Goal: Check status: Check status

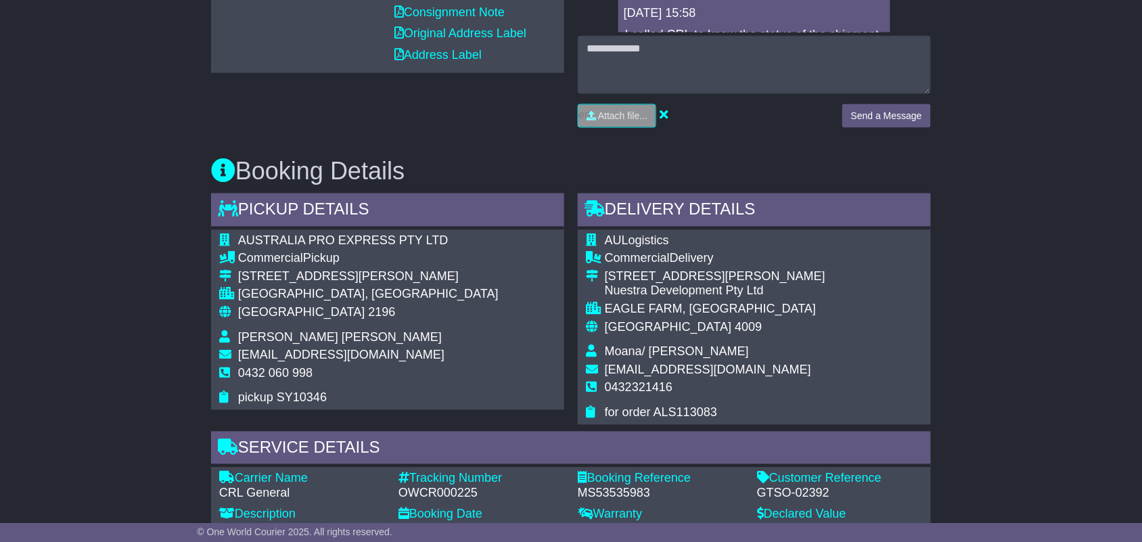
scroll to position [592, 0]
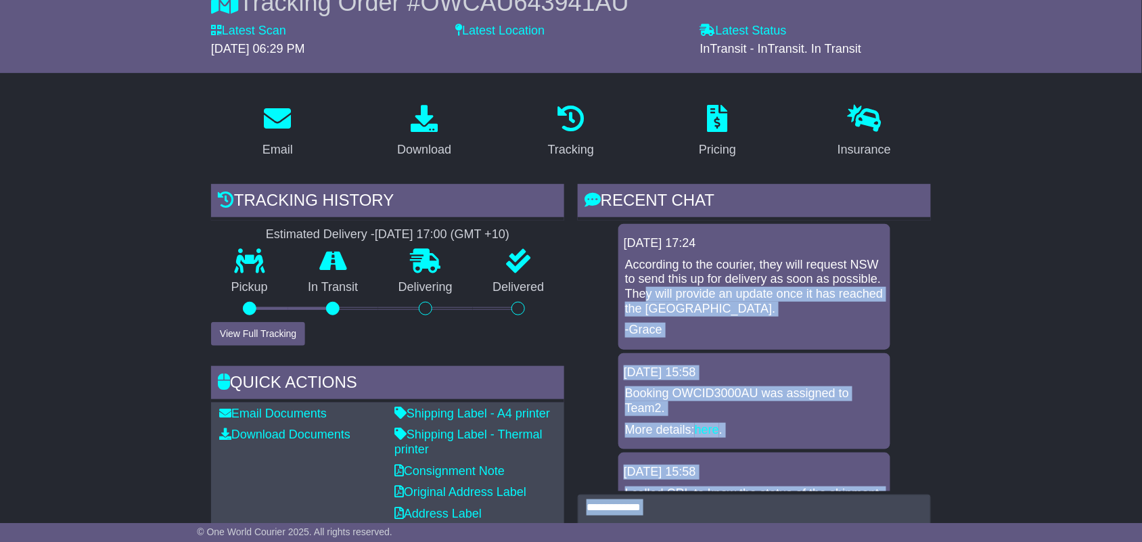
scroll to position [686, 0]
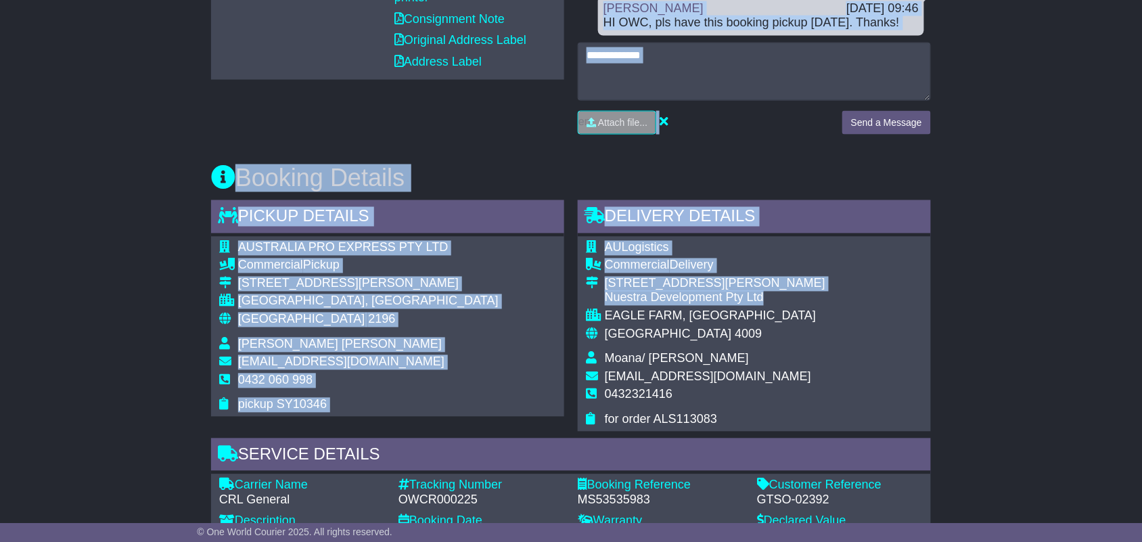
drag, startPoint x: 698, startPoint y: 290, endPoint x: 770, endPoint y: 295, distance: 72.6
click at [770, 295] on div "Email Download Tracking Pricing Insurance" at bounding box center [571, 358] width 734 height 1421
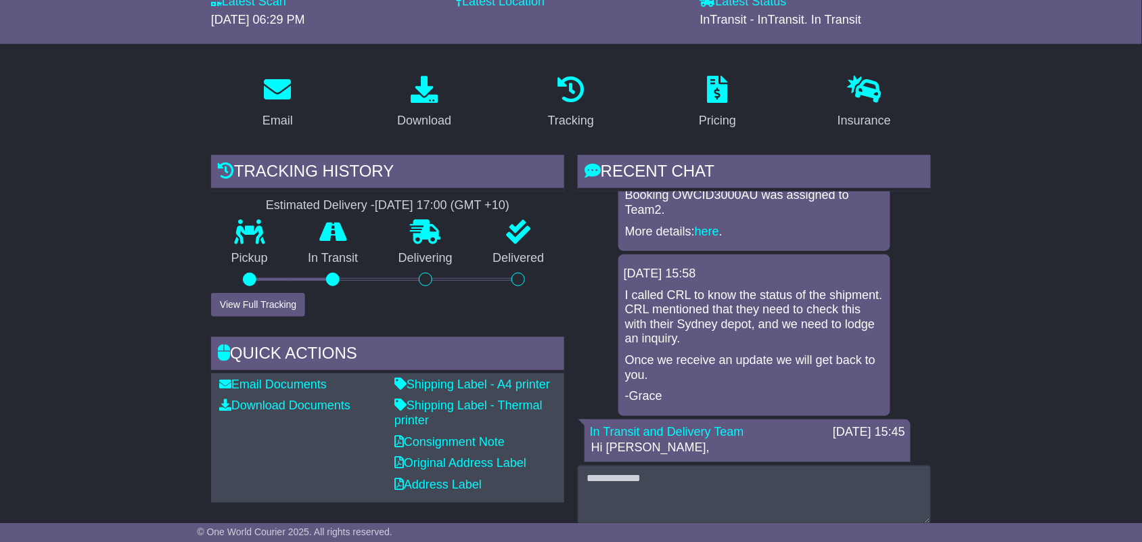
scroll to position [254, 0]
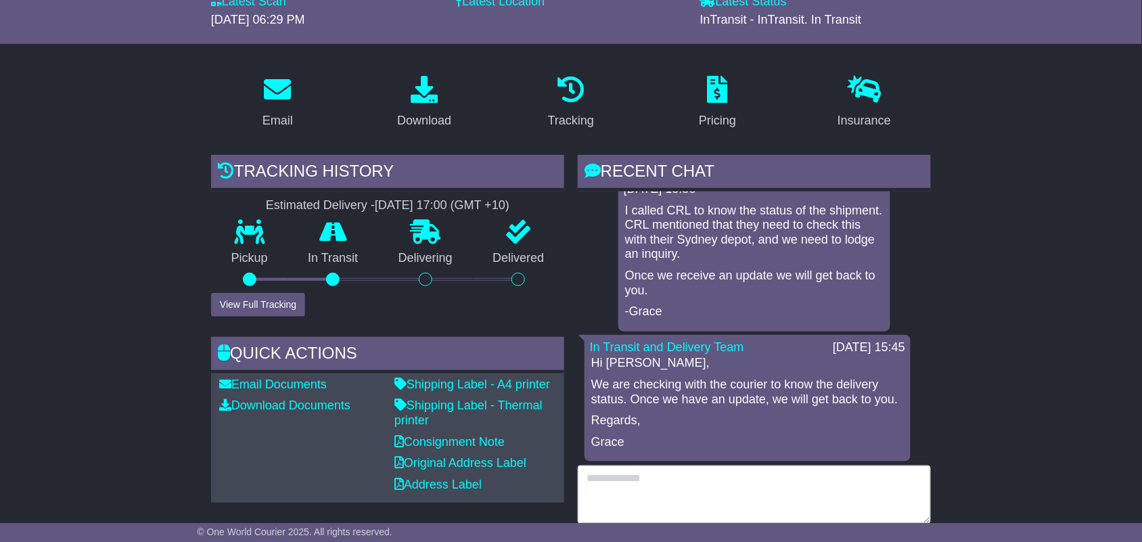
click at [776, 494] on textarea at bounding box center [754, 495] width 353 height 58
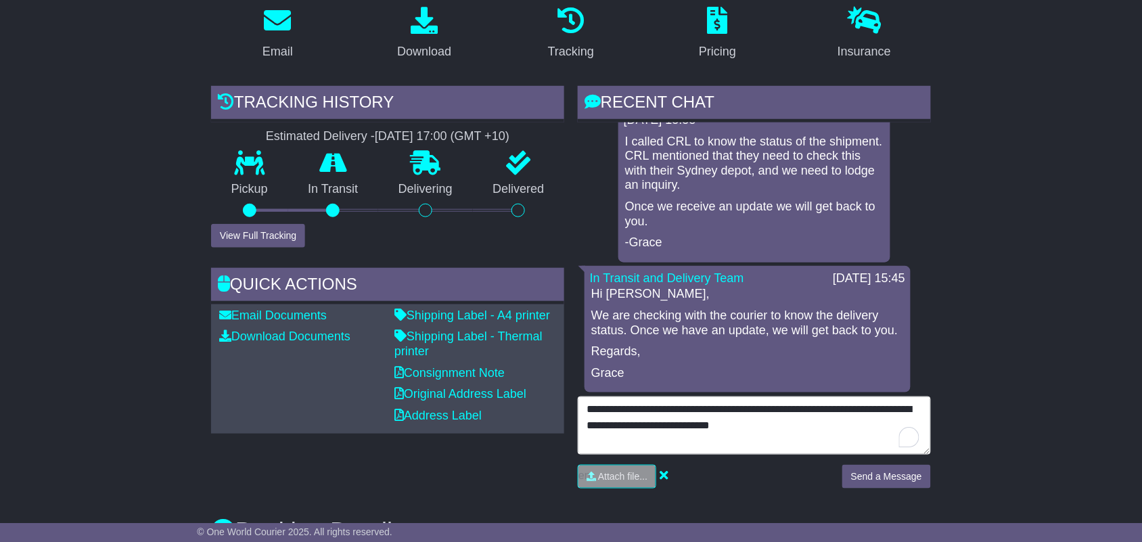
scroll to position [423, 0]
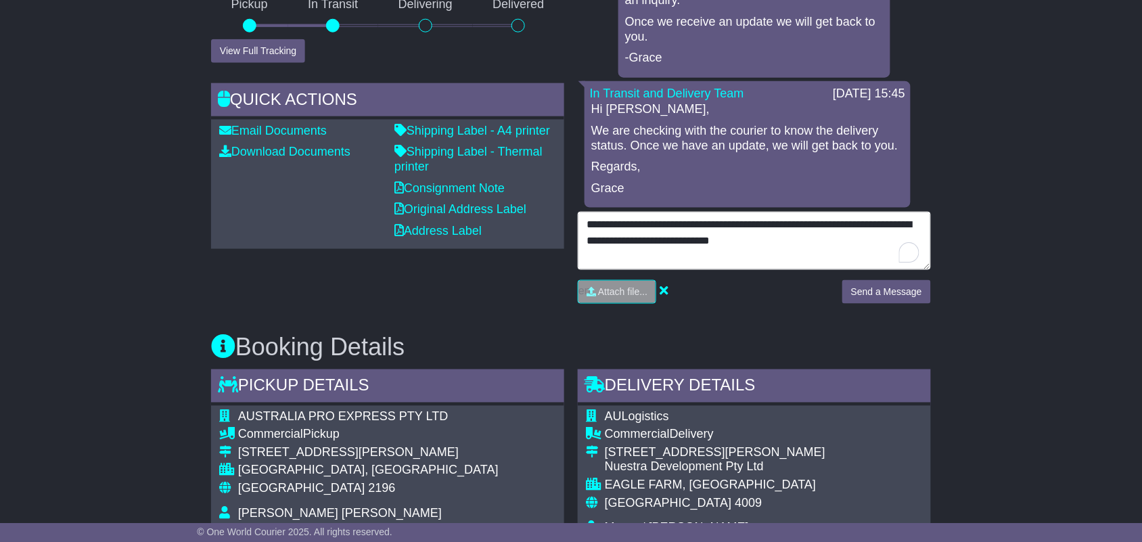
type textarea "**********"
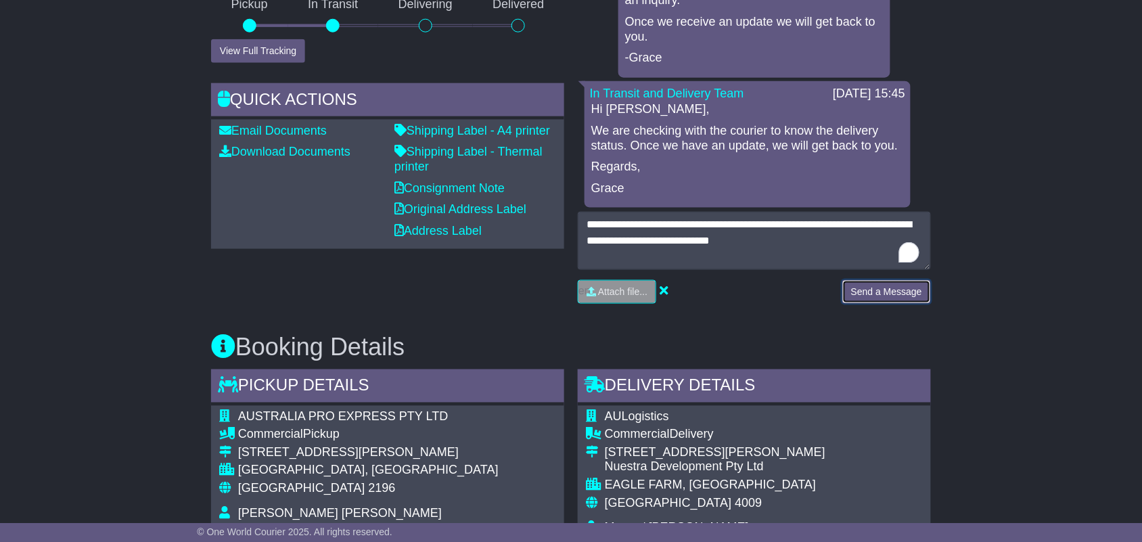
click at [885, 289] on button "Send a Message" at bounding box center [887, 292] width 89 height 24
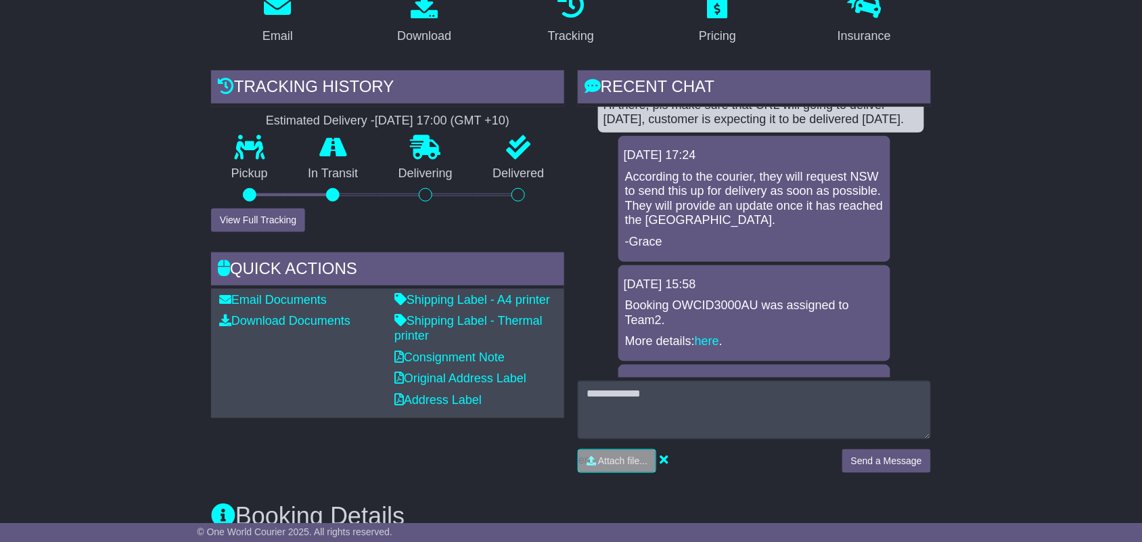
scroll to position [0, 0]
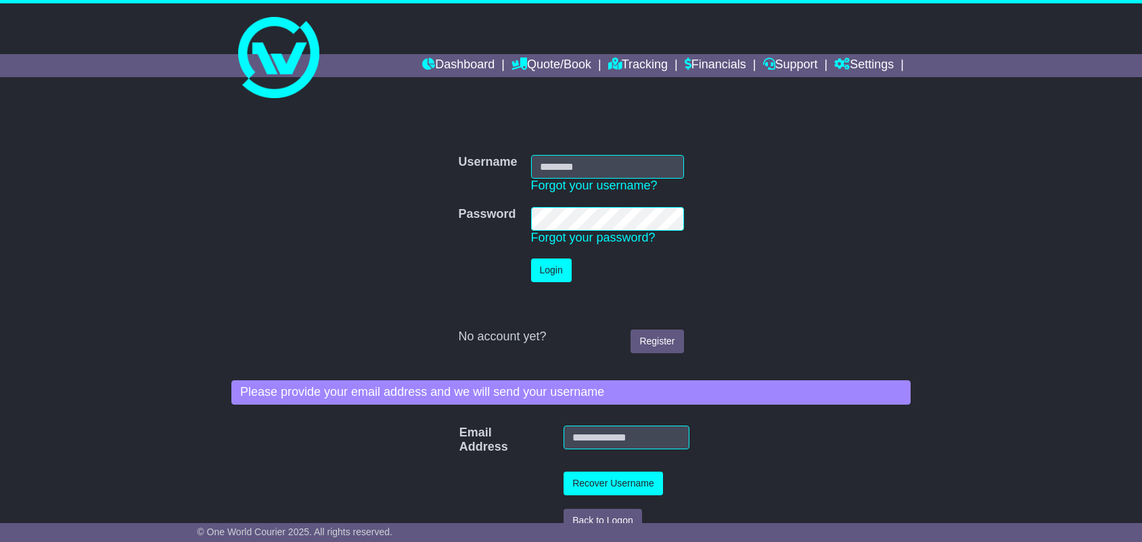
type input "**********"
click at [543, 265] on button "Login" at bounding box center [553, 271] width 41 height 24
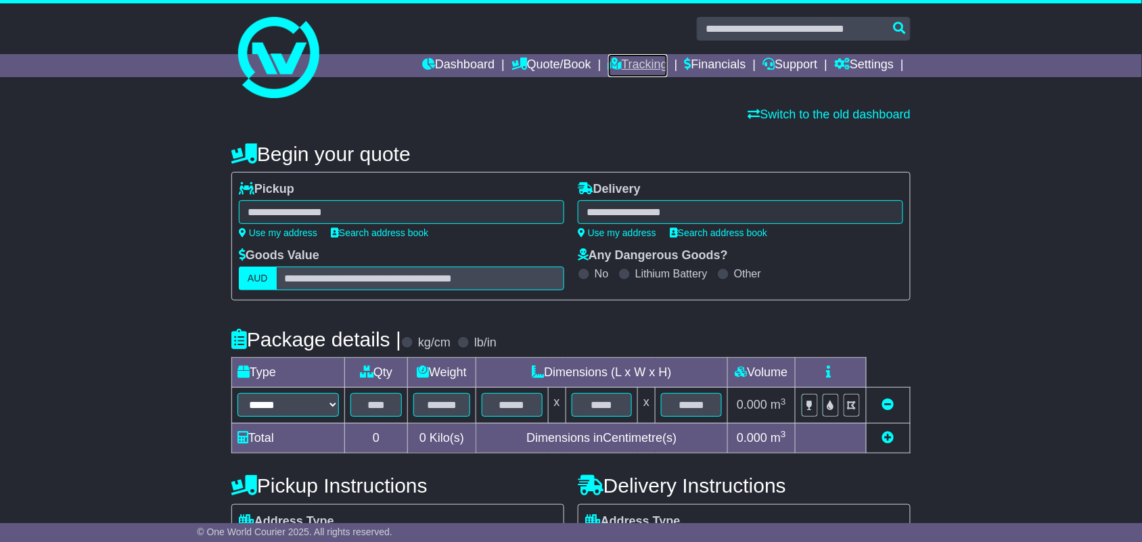
click at [634, 74] on link "Tracking" at bounding box center [638, 65] width 60 height 23
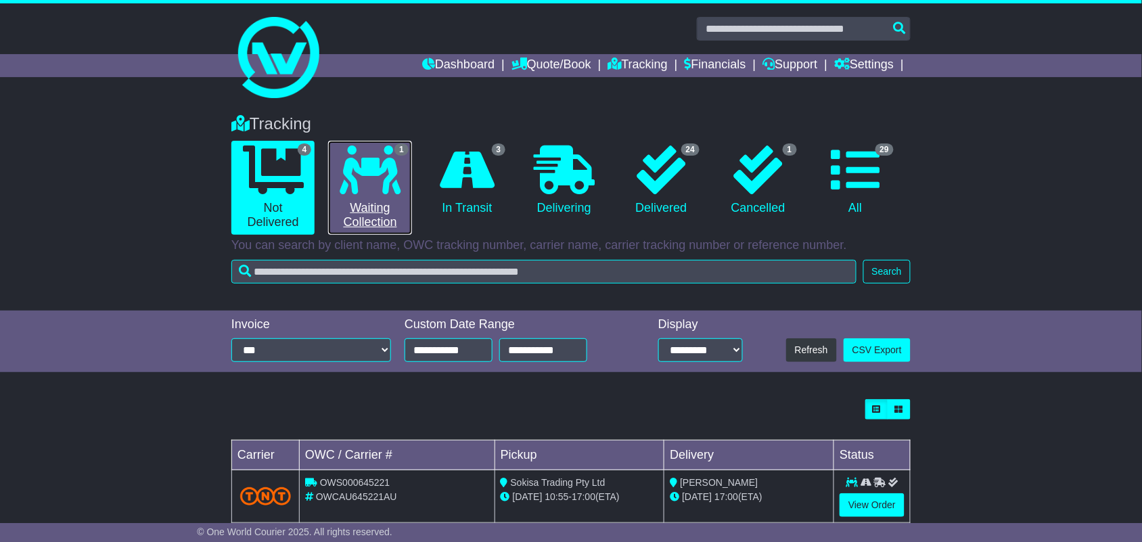
click at [372, 210] on link "1 Waiting Collection" at bounding box center [369, 188] width 83 height 94
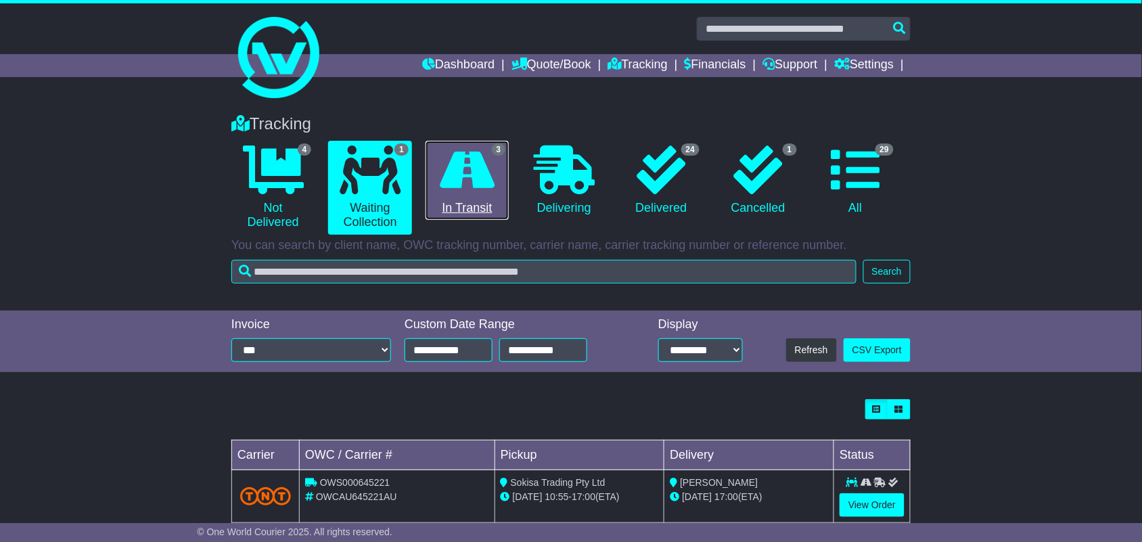
click at [435, 186] on link "3 In Transit" at bounding box center [467, 181] width 83 height 80
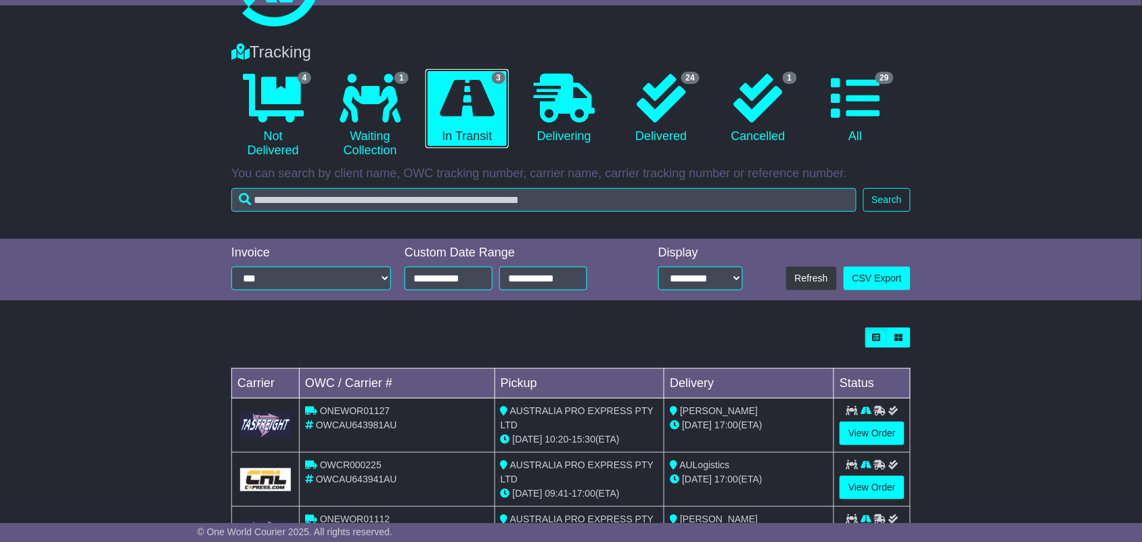
scroll to position [140, 0]
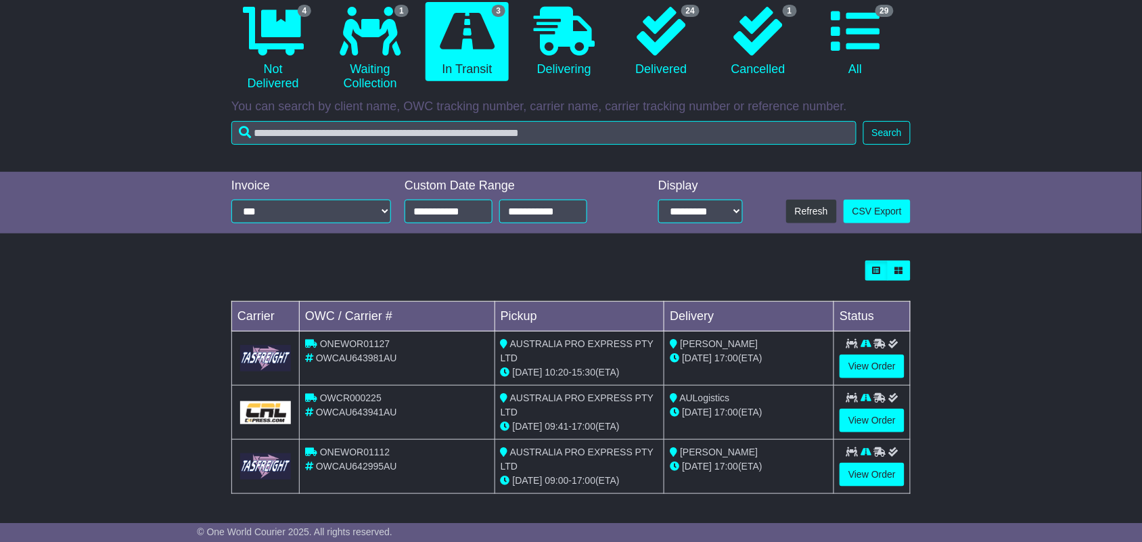
click at [363, 346] on span "ONEWOR01127" at bounding box center [355, 343] width 70 height 11
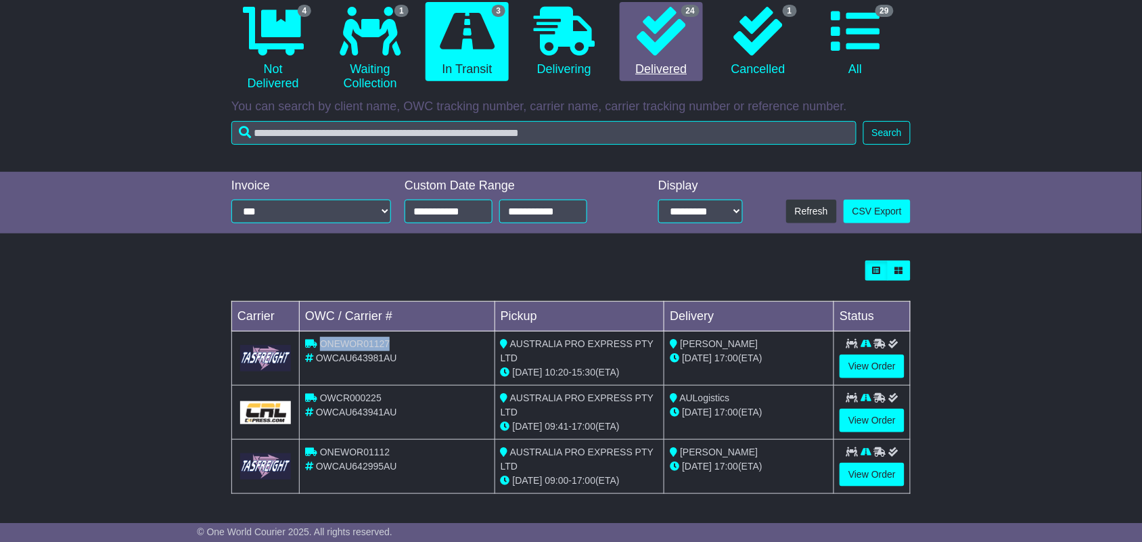
copy span "ONEWOR01127"
